Goal: Task Accomplishment & Management: Manage account settings

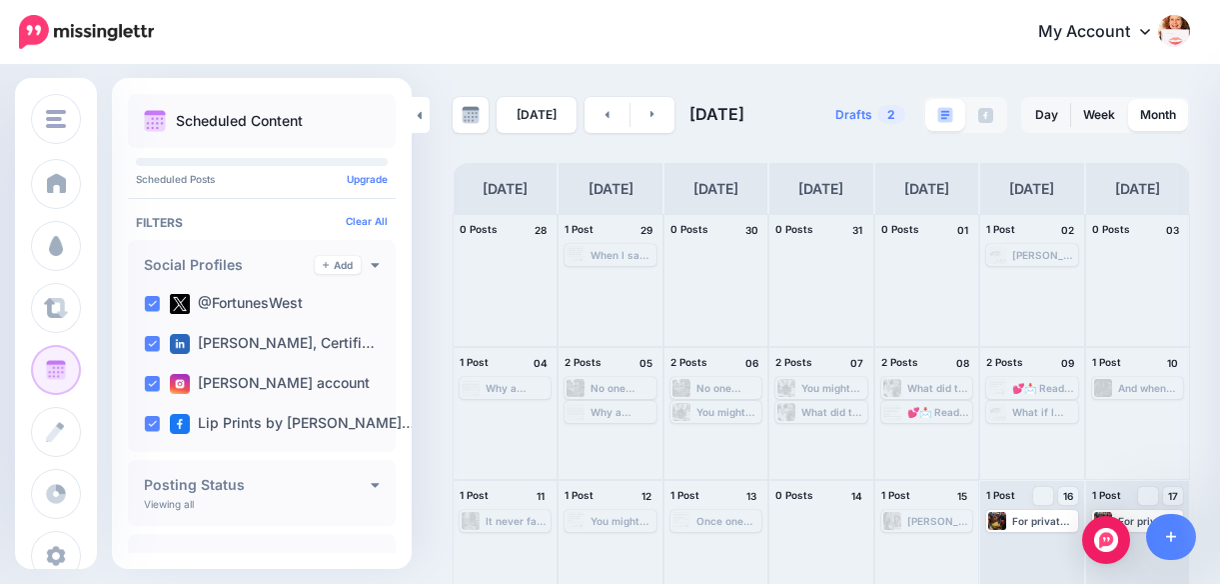
scroll to position [295, 0]
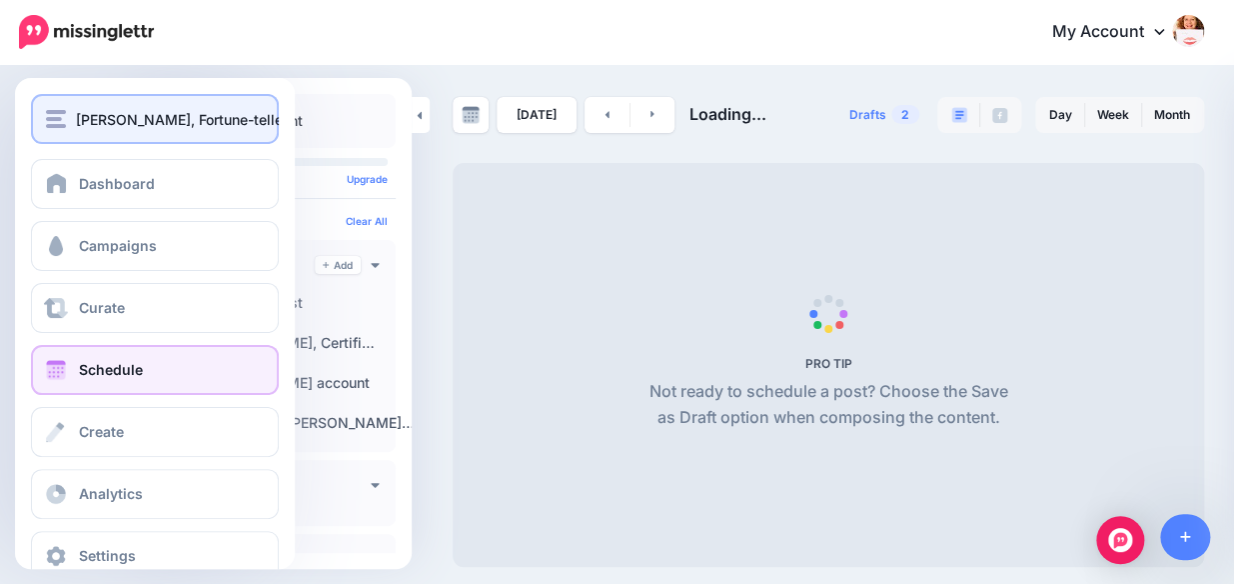
click at [63, 128] on div "[PERSON_NAME], Fortune-teller & Certified Lipsologist" at bounding box center [155, 119] width 218 height 23
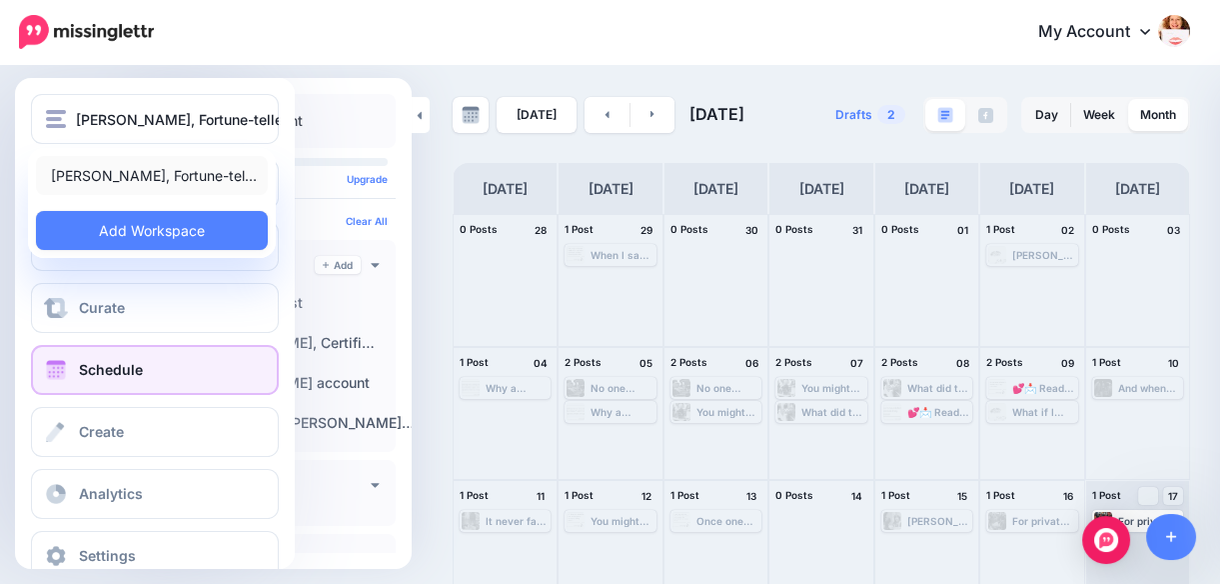
click at [135, 171] on link "[PERSON_NAME], Fortune-tel…" at bounding box center [152, 175] width 232 height 39
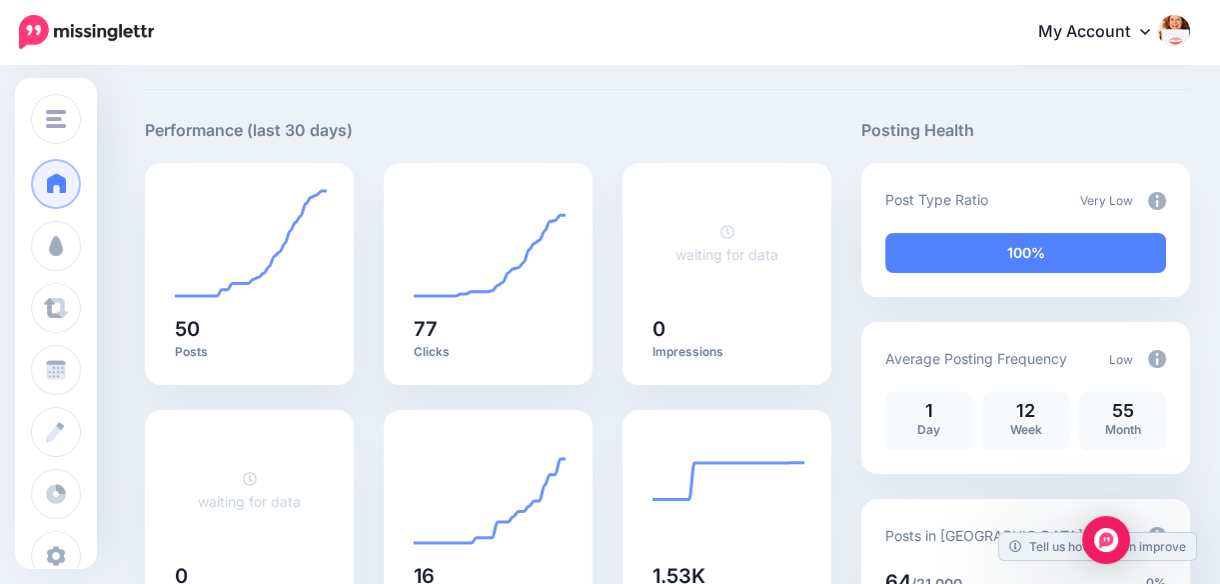
scroll to position [66, 0]
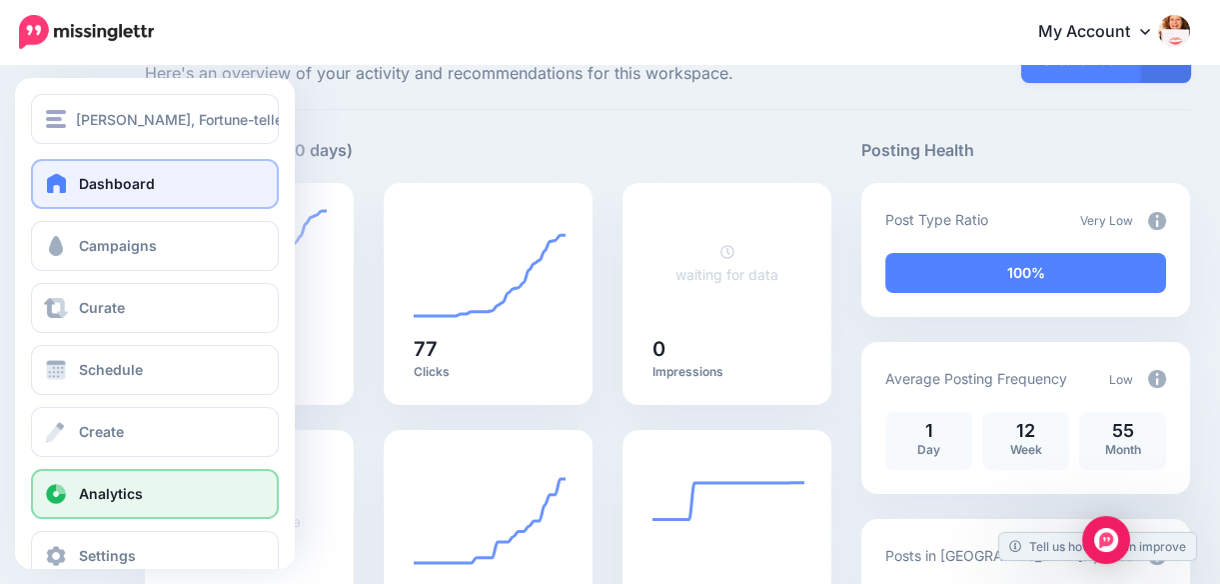
click at [99, 491] on span "Analytics" at bounding box center [111, 493] width 64 height 17
